Goal: Transaction & Acquisition: Purchase product/service

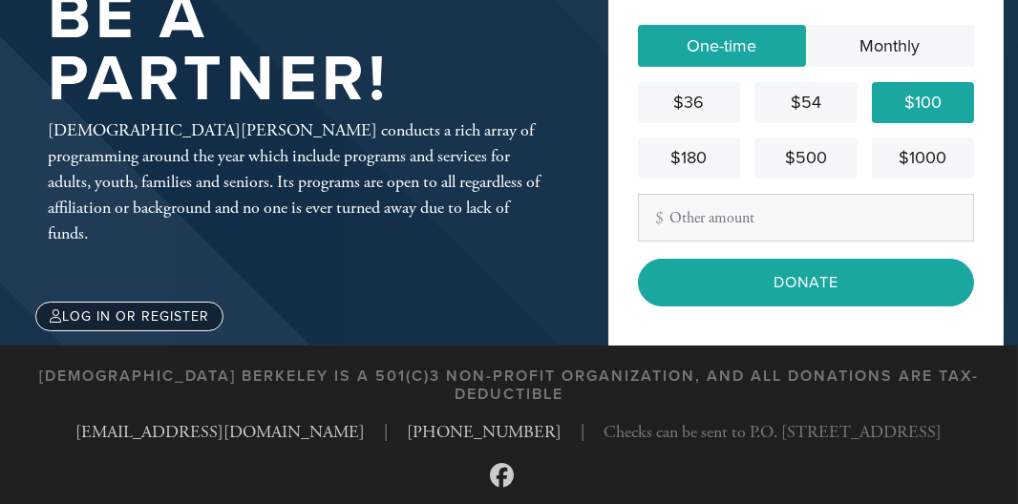
scroll to position [178, 0]
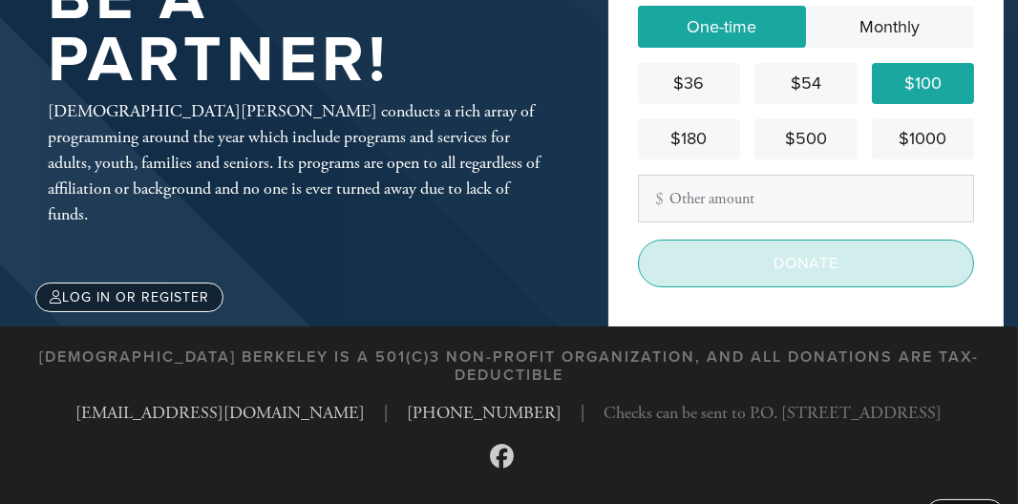
click at [826, 253] on input "Donate" at bounding box center [806, 264] width 336 height 48
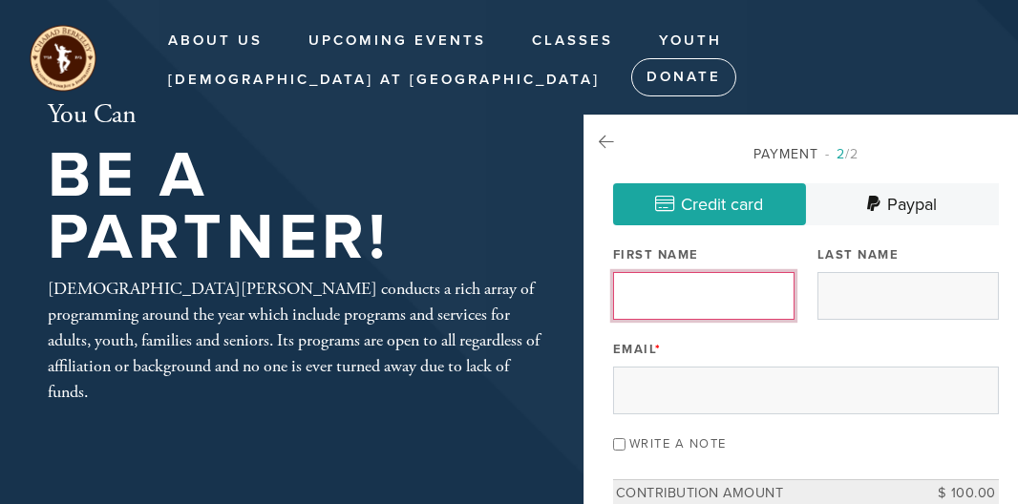
click at [753, 296] on input "First Name" at bounding box center [703, 296] width 181 height 48
type input "Steven"
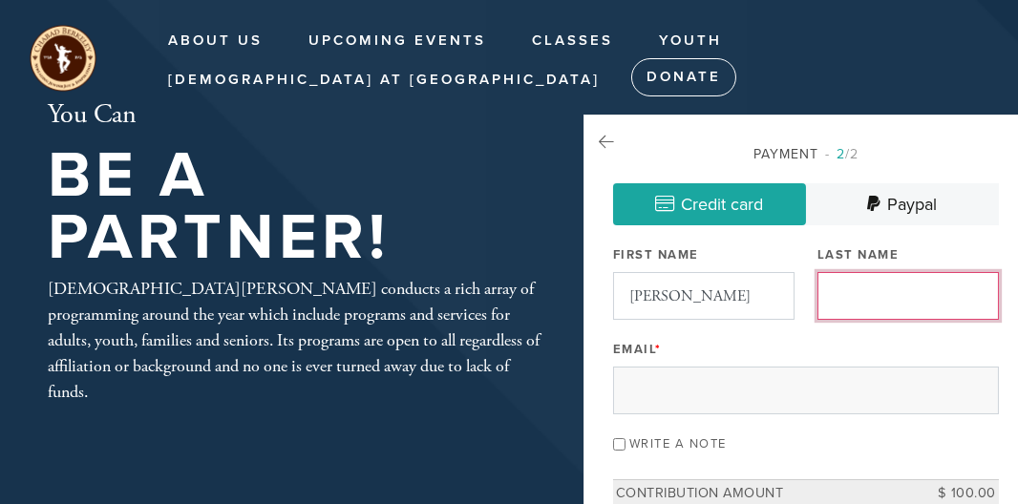
type input "Leeds"
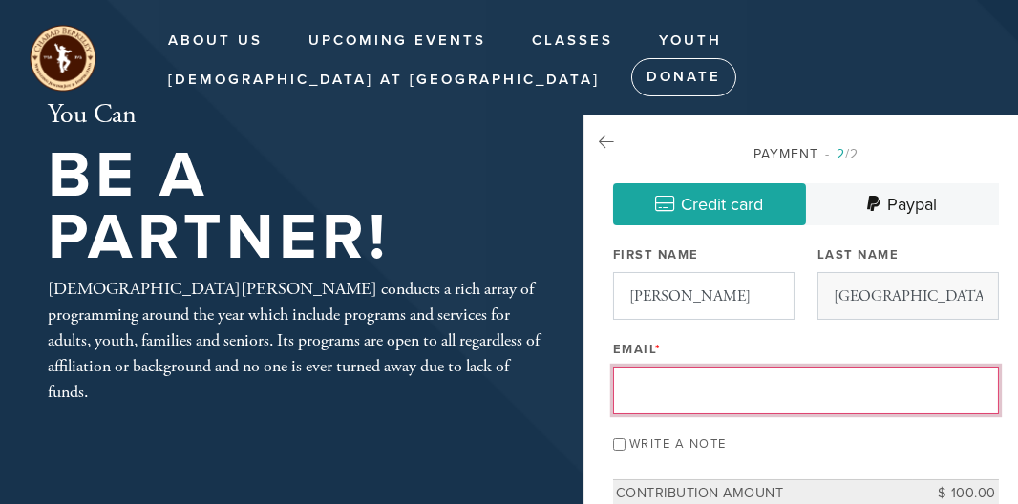
type input "steven_leeds@hotmail.com"
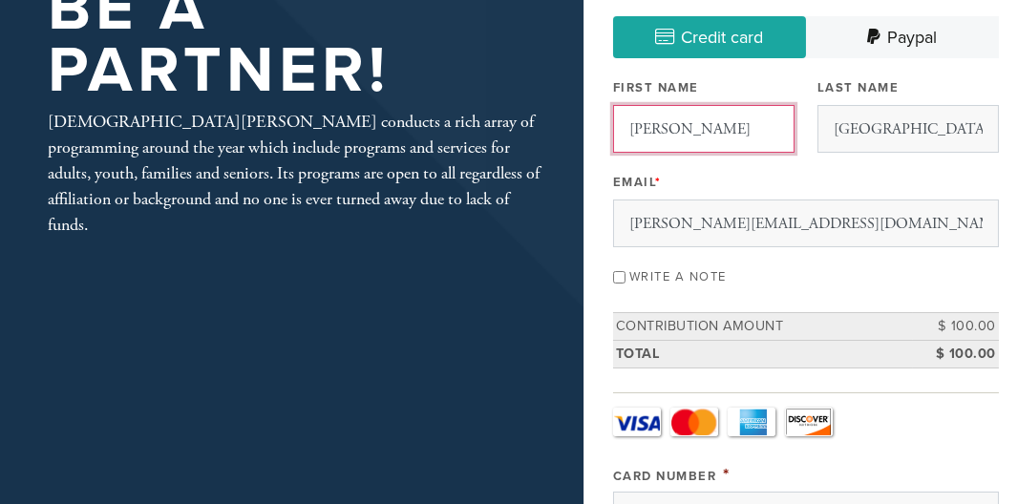
scroll to position [169, 0]
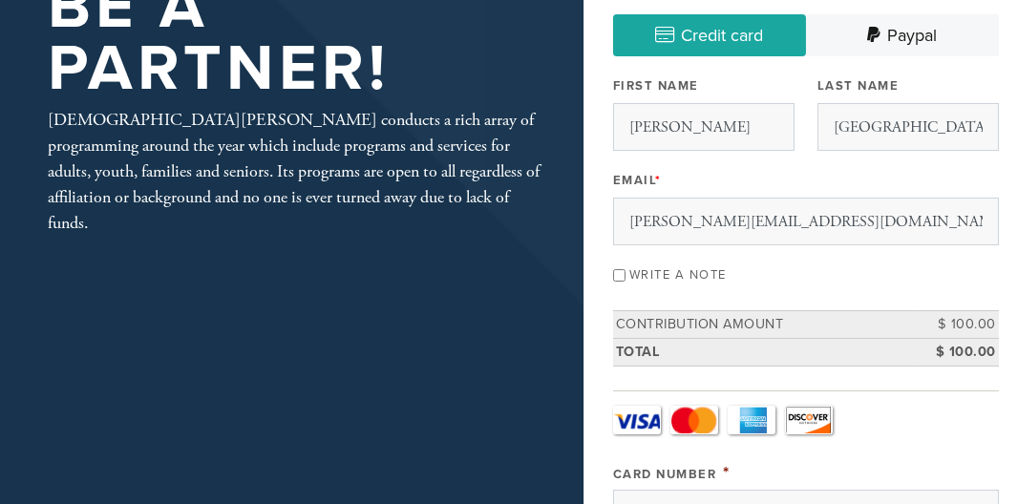
click at [625, 270] on input "Write a note" at bounding box center [619, 275] width 12 height 12
checkbox input "true"
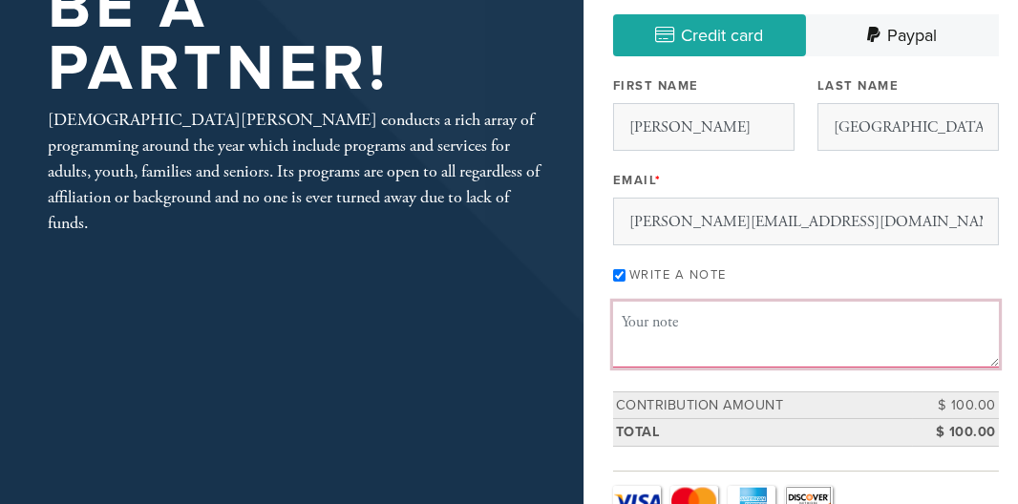
click at [693, 348] on textarea "Message or dedication" at bounding box center [806, 334] width 386 height 65
click at [693, 348] on textarea "Shavuot" at bounding box center [806, 334] width 386 height 65
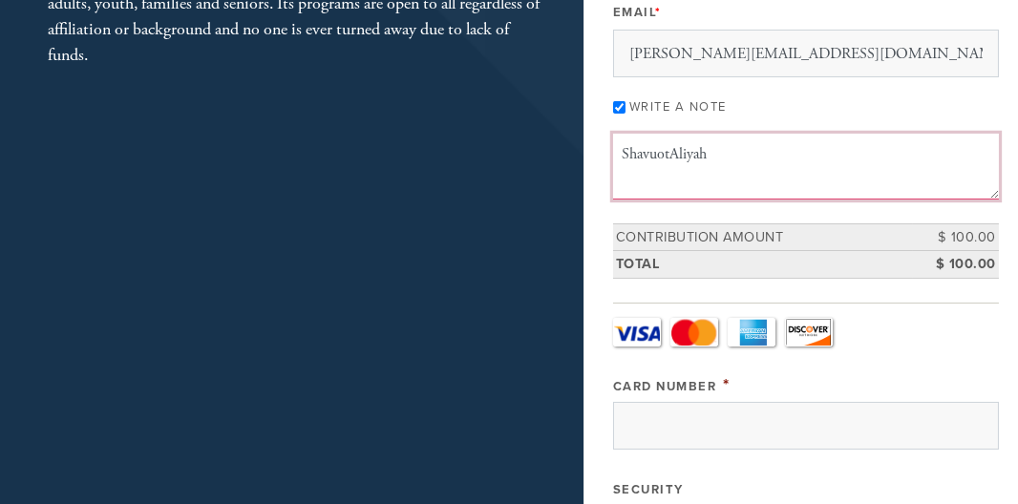
scroll to position [346, 0]
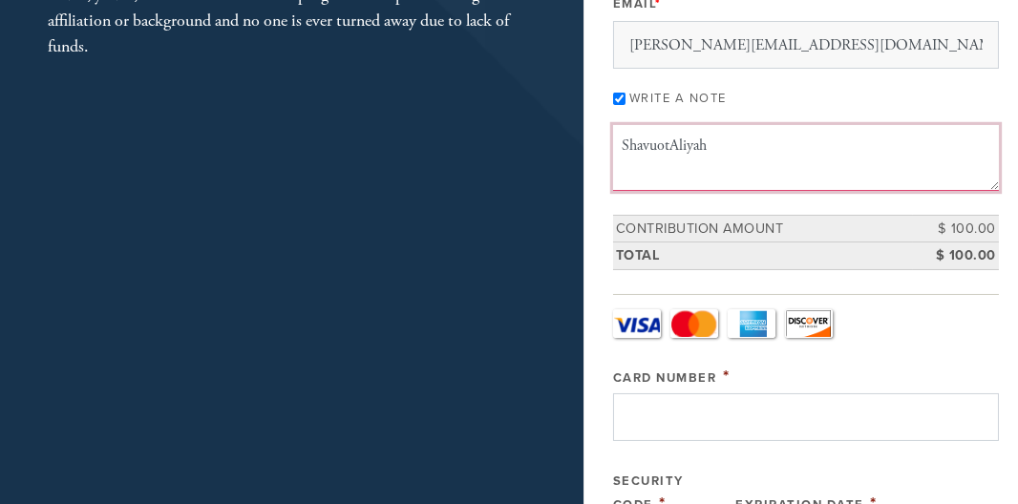
type textarea "ShavuotAliyah"
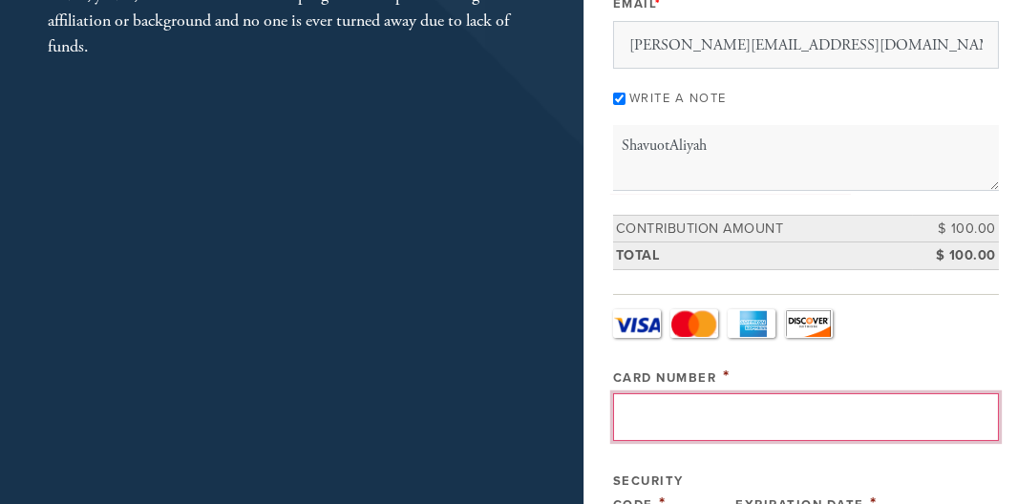
click at [668, 407] on input "Card Number" at bounding box center [806, 417] width 386 height 48
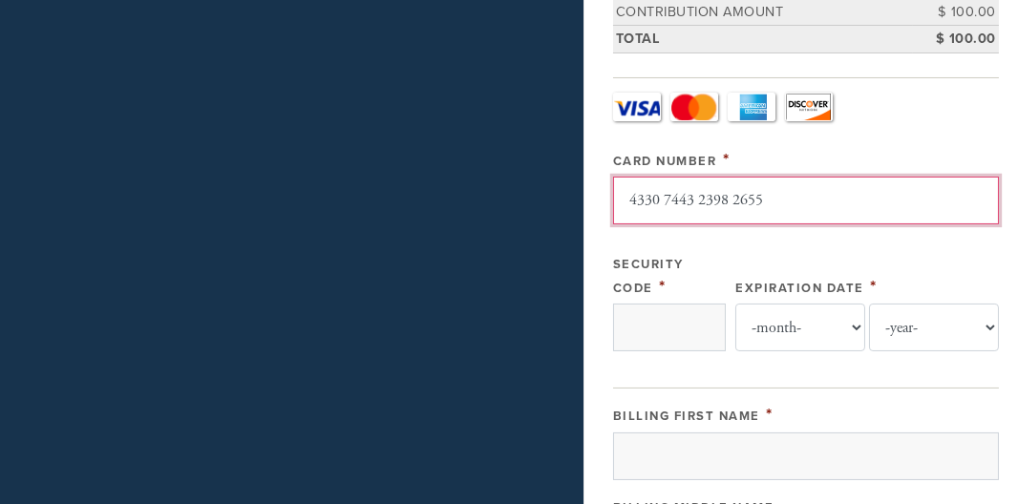
scroll to position [562, 0]
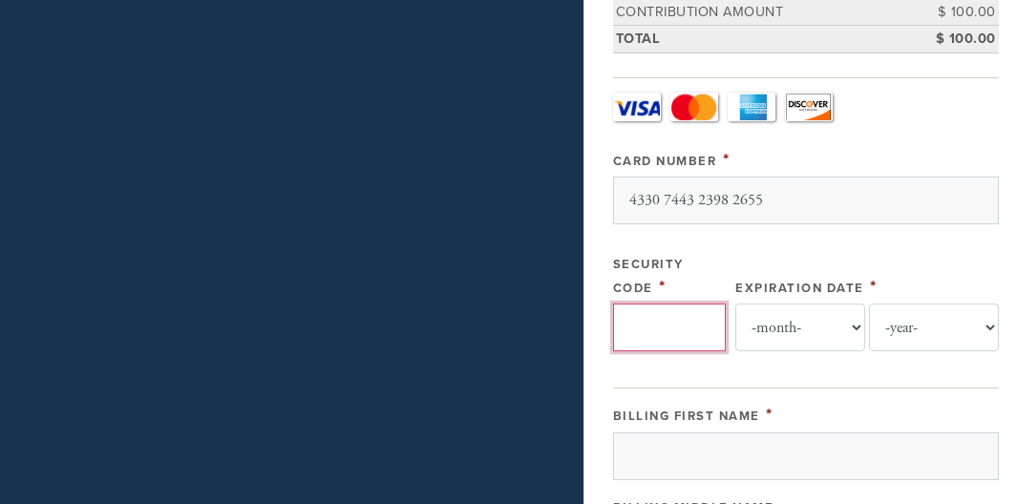
type input "4330744323982655"
click at [680, 322] on input "Security Code" at bounding box center [669, 328] width 113 height 48
type input "084"
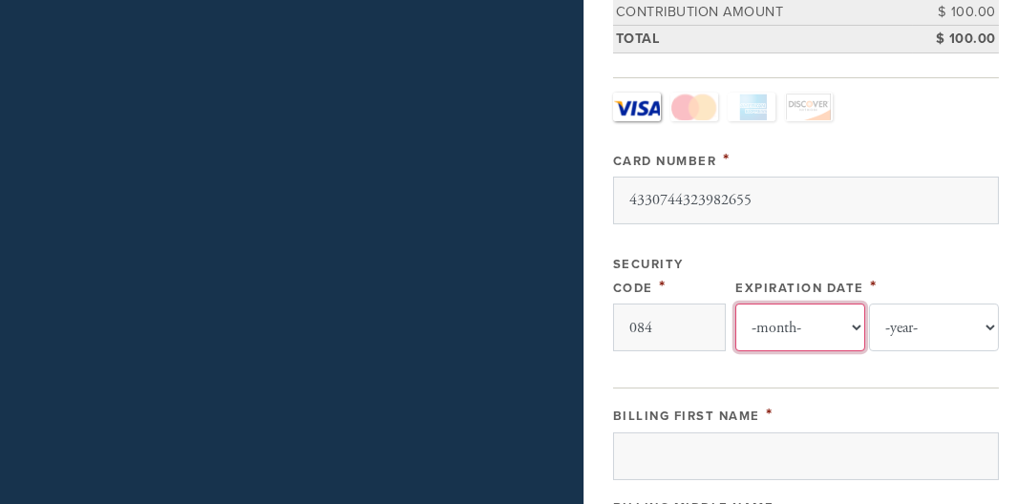
click at [846, 318] on select "-month- Jan Feb Mar Apr May Jun Jul Aug Sep Oct Nov Dec" at bounding box center [800, 328] width 130 height 48
select select "2"
click at [745, 304] on select "-month- Jan Feb Mar Apr May Jun Jul Aug Sep Oct Nov Dec" at bounding box center [800, 328] width 130 height 48
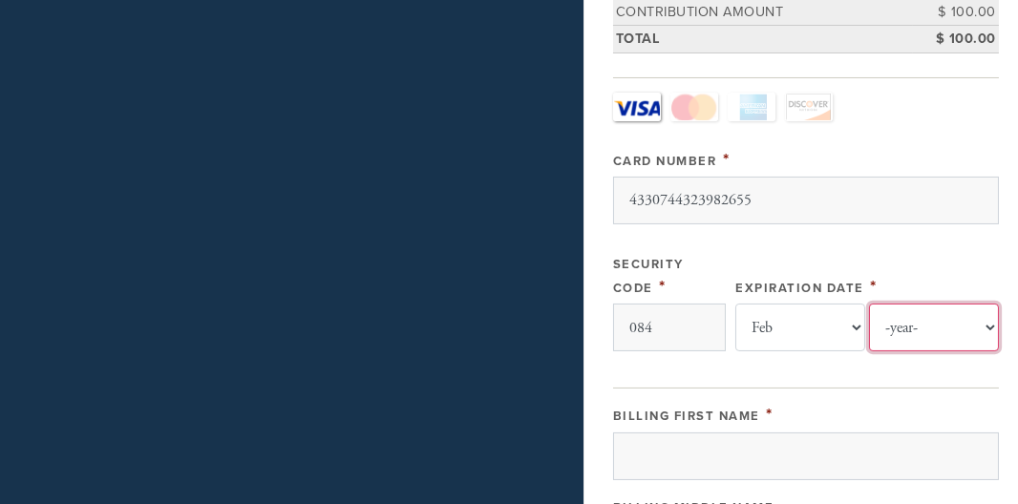
click at [953, 317] on select "-year- 2025 2026 2027 2028 2029 2030 2031 2032 2033 2034 2035" at bounding box center [934, 328] width 130 height 48
select select "2028"
click at [869, 304] on select "-year- 2025 2026 2027 2028 2029 2030 2031 2032 2033 2034 2035" at bounding box center [934, 328] width 130 height 48
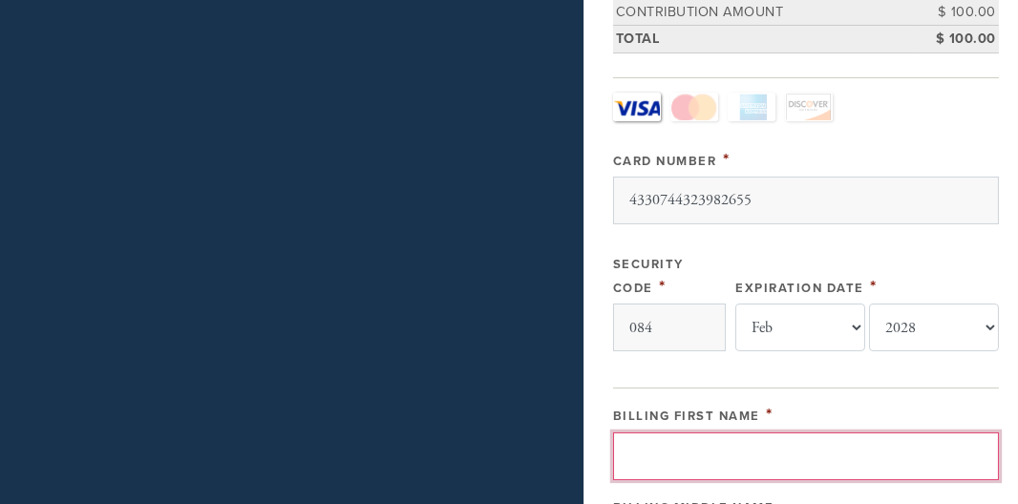
click at [788, 448] on input "Billing First Name" at bounding box center [806, 457] width 386 height 48
type input "Steven"
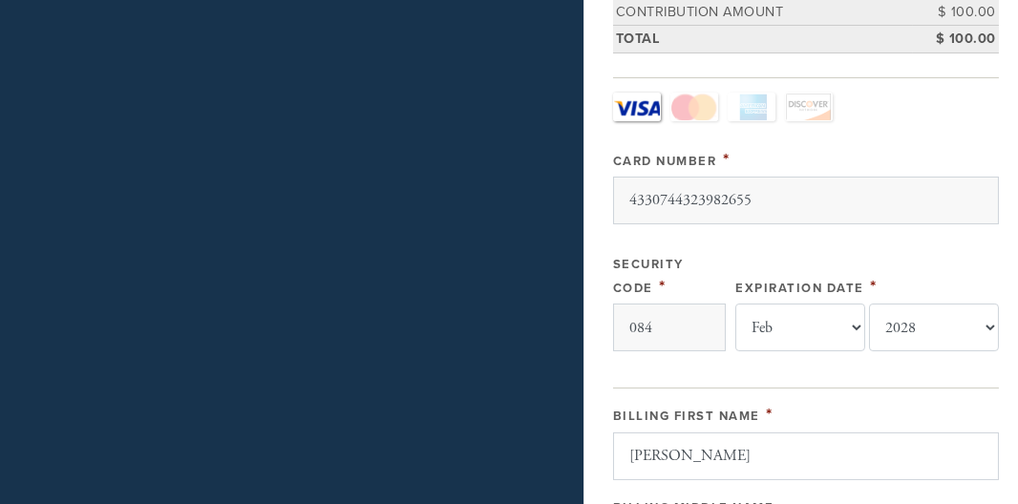
type input "2315 Parker St"
type input "Berkeley"
type input "94704"
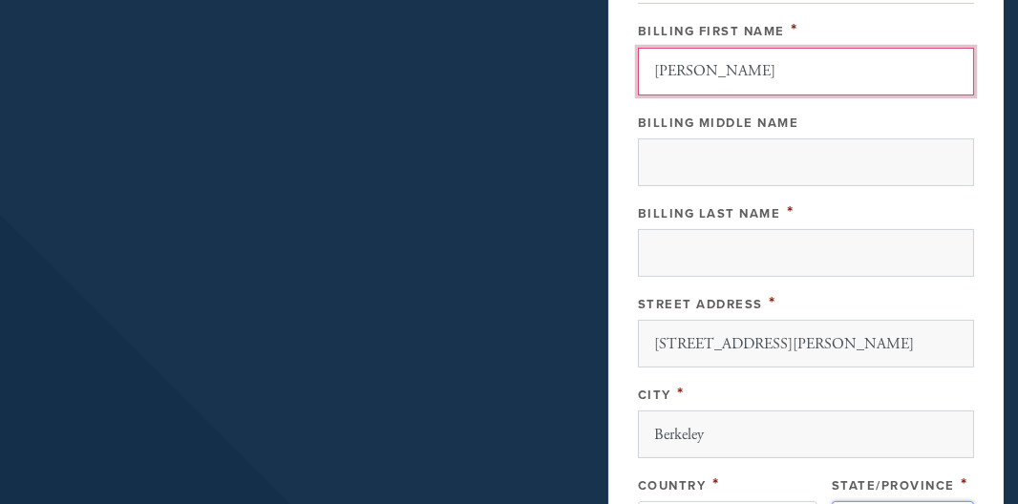
scroll to position [945, 0]
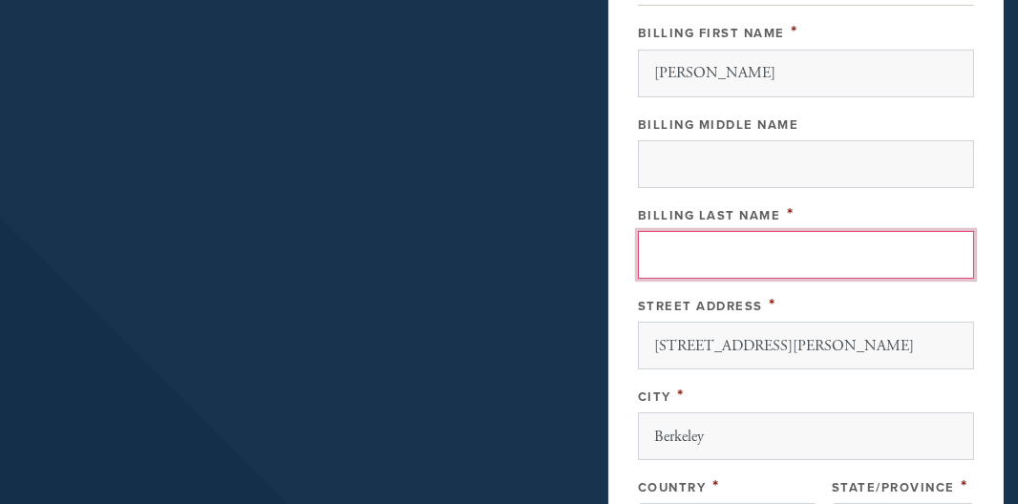
click at [824, 250] on input "Billing Last Name" at bounding box center [806, 255] width 336 height 48
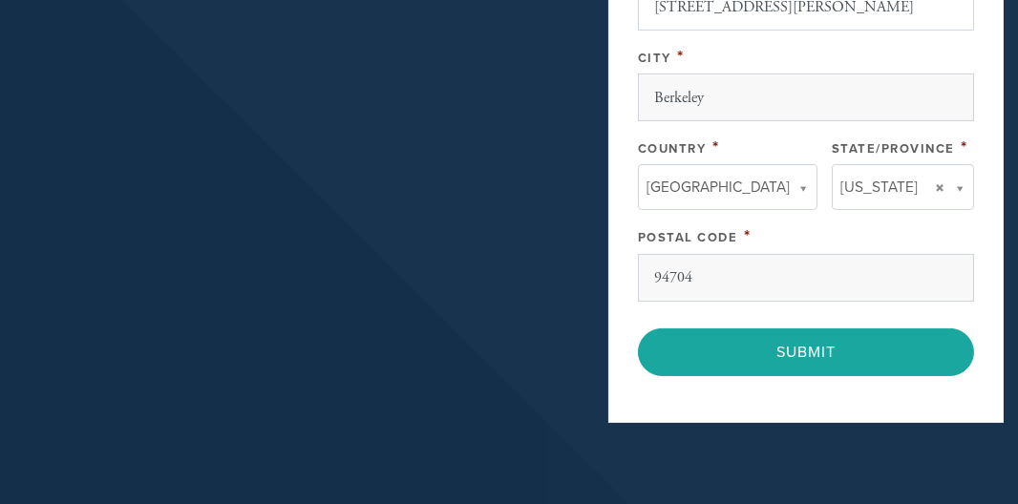
scroll to position [1286, 0]
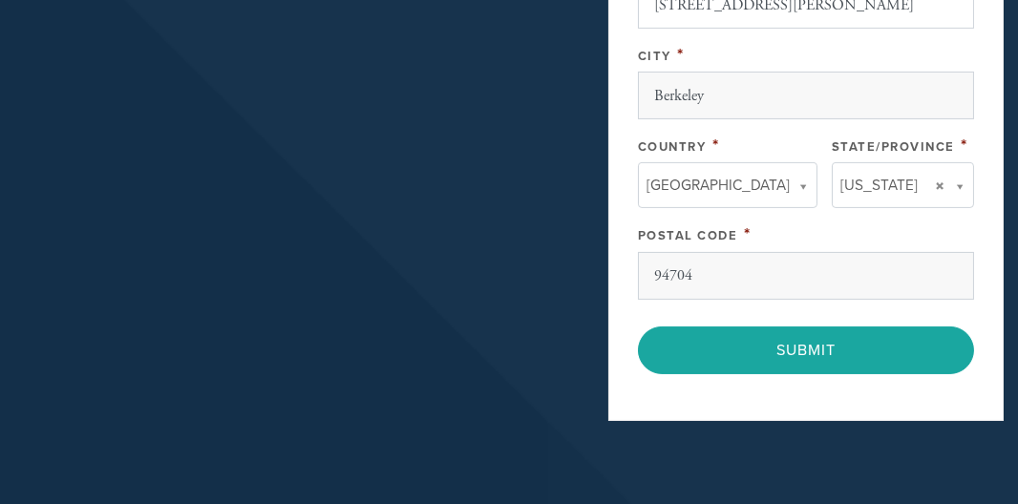
type input "Leeds"
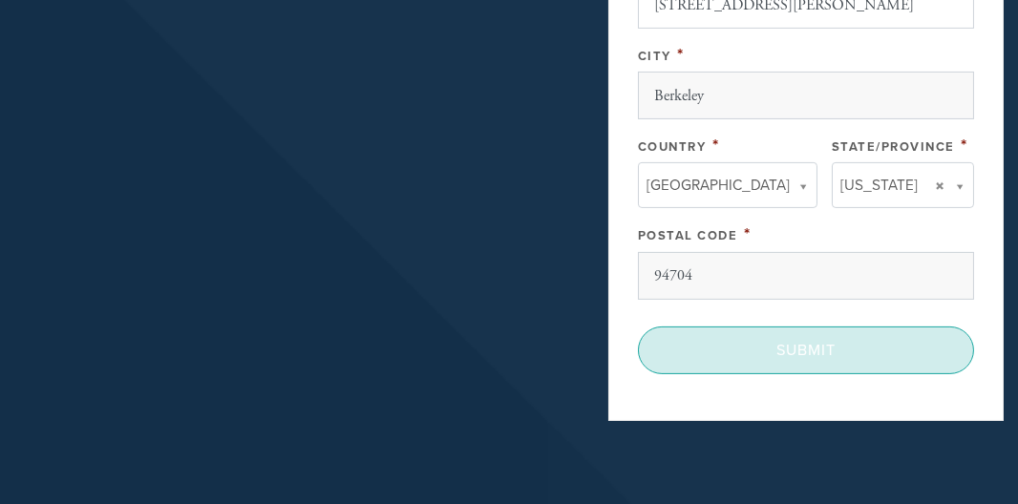
click at [819, 341] on input "Submit" at bounding box center [806, 351] width 336 height 48
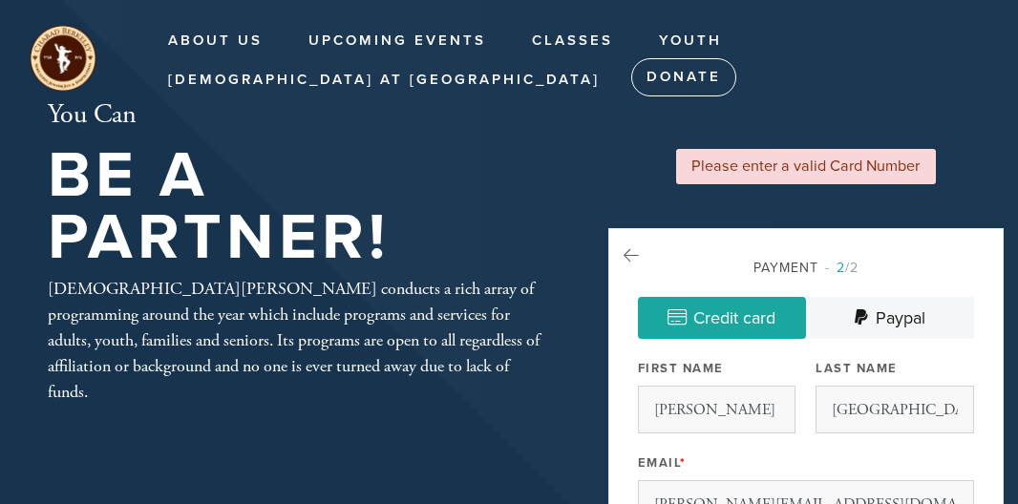
select select "2"
select select "2028"
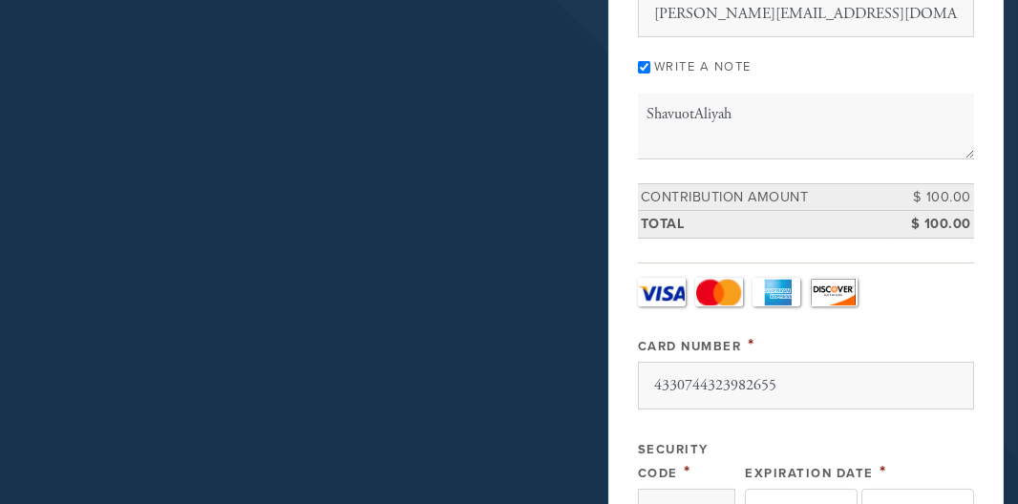
click at [795, 381] on input "4330744323982655" at bounding box center [806, 386] width 336 height 48
type input "4"
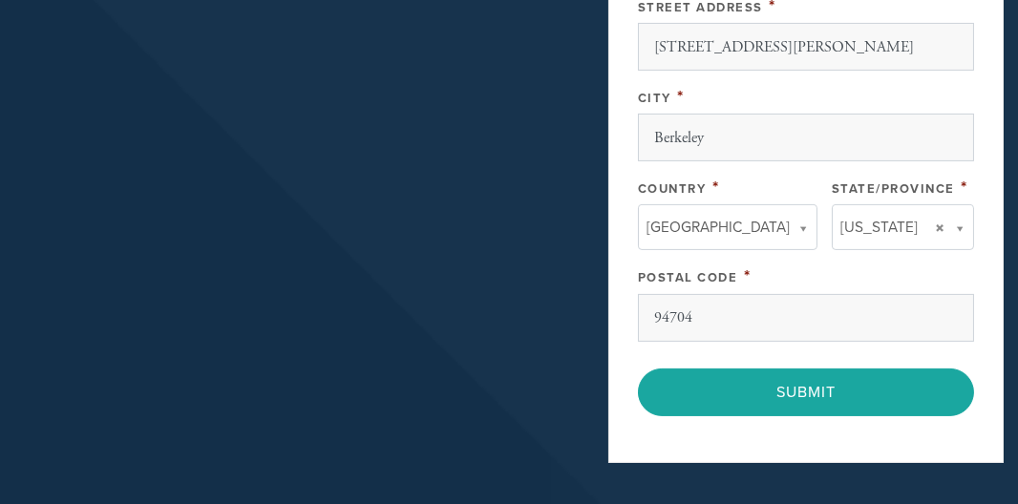
scroll to position [1360, 0]
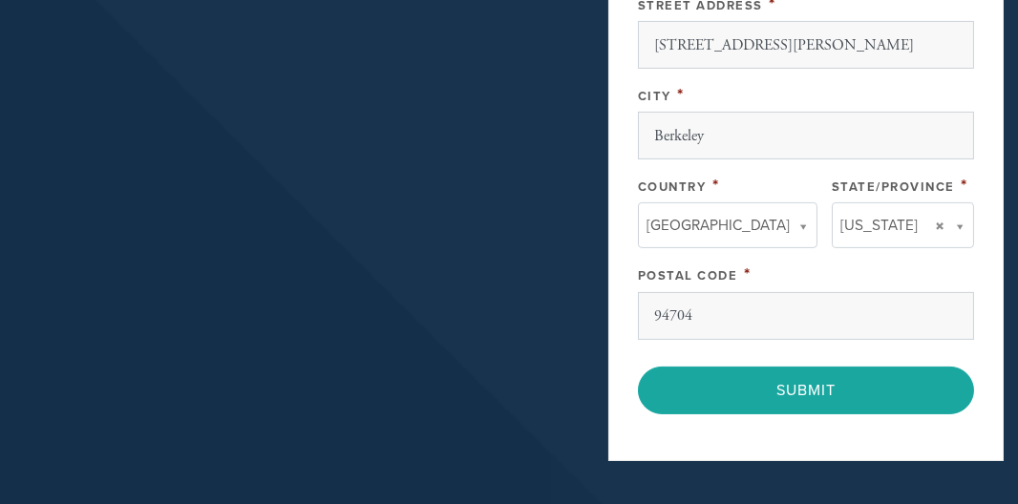
type input "[CREDIT_CARD_NUMBER]"
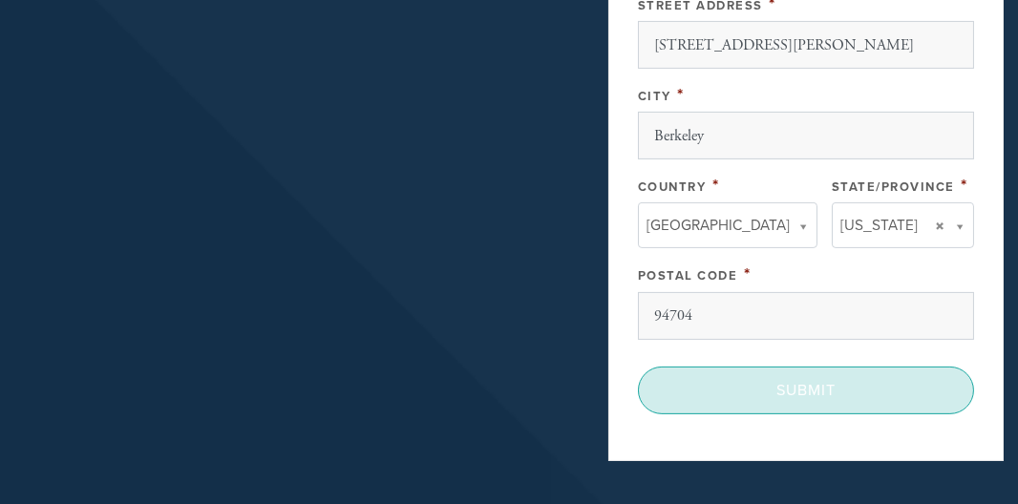
click at [795, 381] on input "Submit" at bounding box center [806, 391] width 336 height 48
